Goal: Navigation & Orientation: Find specific page/section

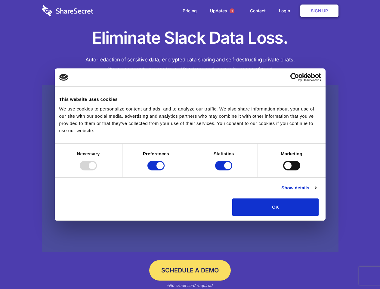
click at [97, 170] on div at bounding box center [88, 166] width 17 height 10
click at [164, 170] on input "Preferences" at bounding box center [155, 166] width 17 height 10
checkbox input "false"
click at [224, 170] on input "Statistics" at bounding box center [223, 166] width 17 height 10
checkbox input "false"
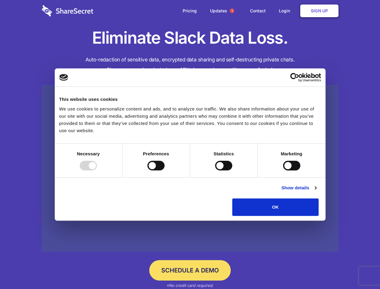
click at [283, 170] on input "Marketing" at bounding box center [291, 166] width 17 height 10
checkbox input "true"
click at [316, 191] on link "Show details" at bounding box center [298, 187] width 35 height 7
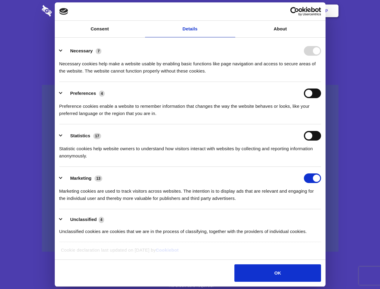
click at [321, 82] on li "Necessary 7 Necessary cookies help make a website usable by enabling basic func…" at bounding box center [190, 60] width 262 height 42
click at [231, 11] on span "1" at bounding box center [231, 10] width 5 height 5
